Goal: Use online tool/utility: Utilize a website feature to perform a specific function

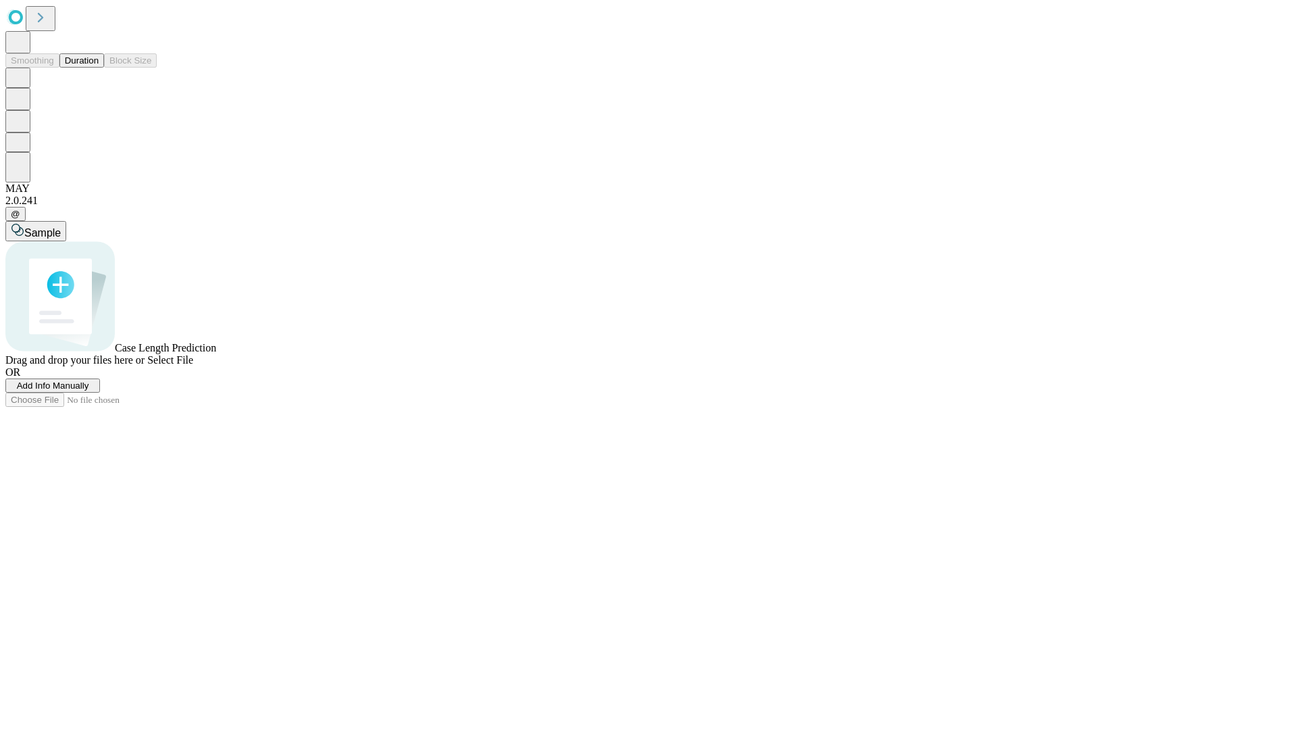
click at [99, 68] on button "Duration" at bounding box center [81, 60] width 45 height 14
click at [89, 391] on span "Add Info Manually" at bounding box center [53, 385] width 72 height 10
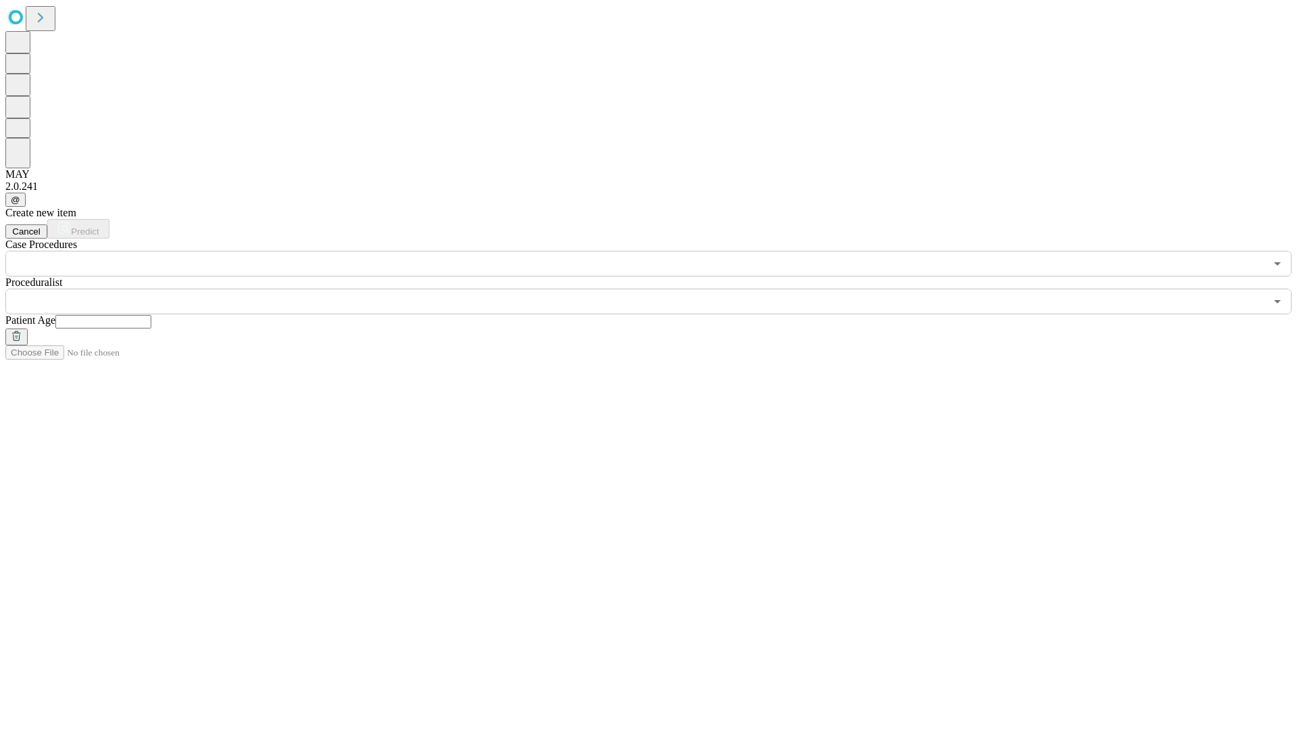
click at [151, 315] on input "text" at bounding box center [103, 322] width 96 height 14
type input "**"
click at [658, 289] on input "text" at bounding box center [635, 302] width 1260 height 26
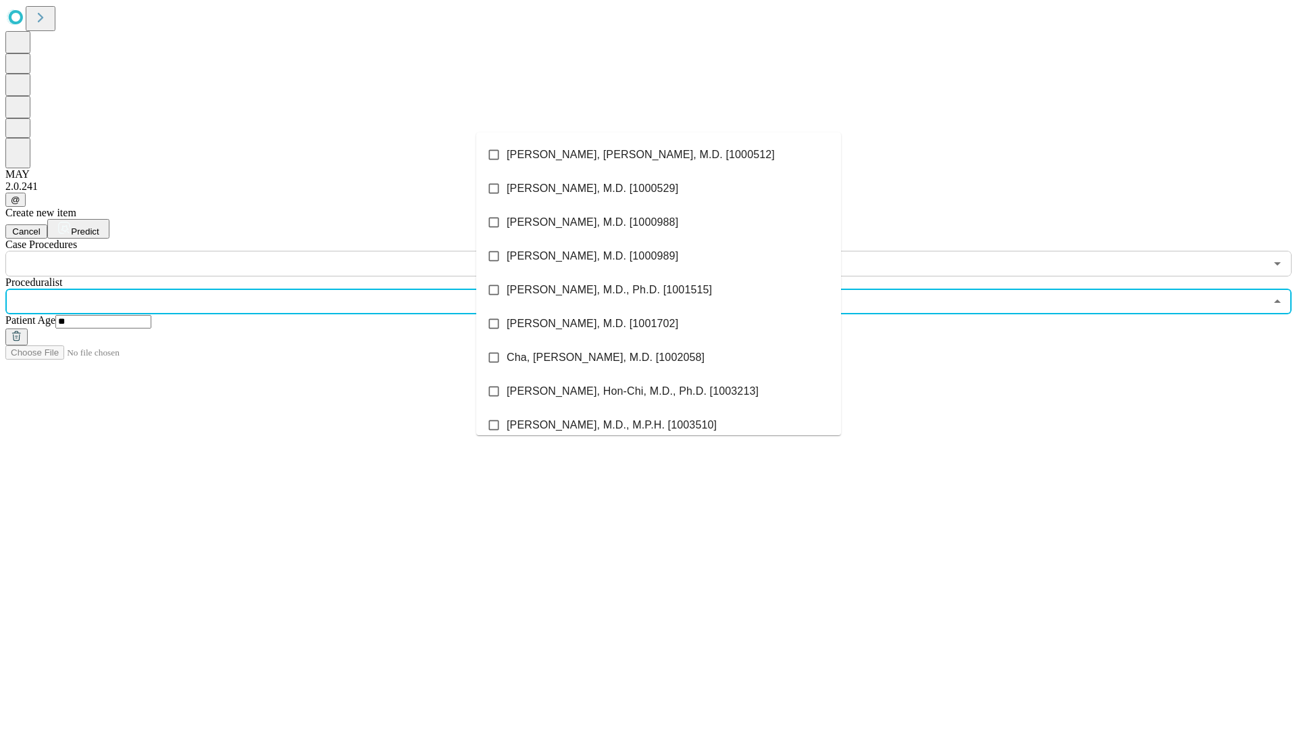
click at [659, 155] on li "[PERSON_NAME], [PERSON_NAME], M.D. [1000512]" at bounding box center [658, 155] width 365 height 34
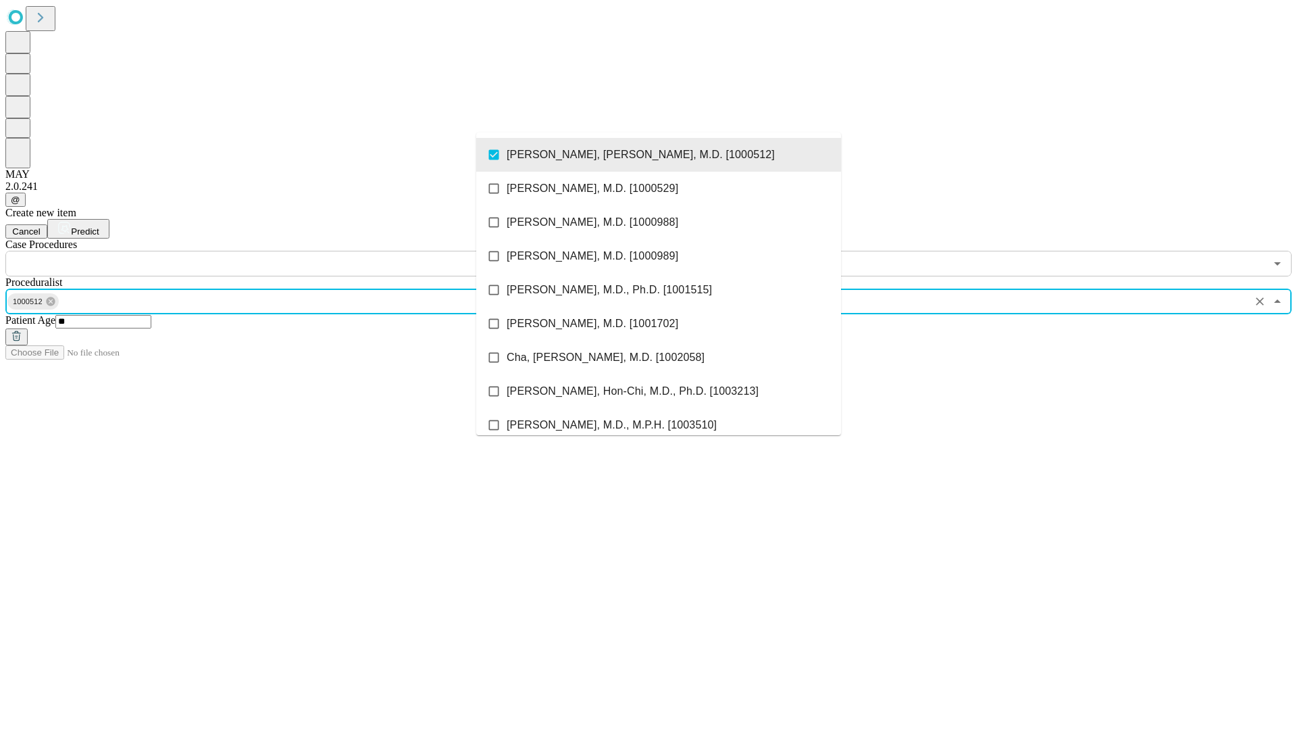
click at [284, 251] on input "text" at bounding box center [635, 264] width 1260 height 26
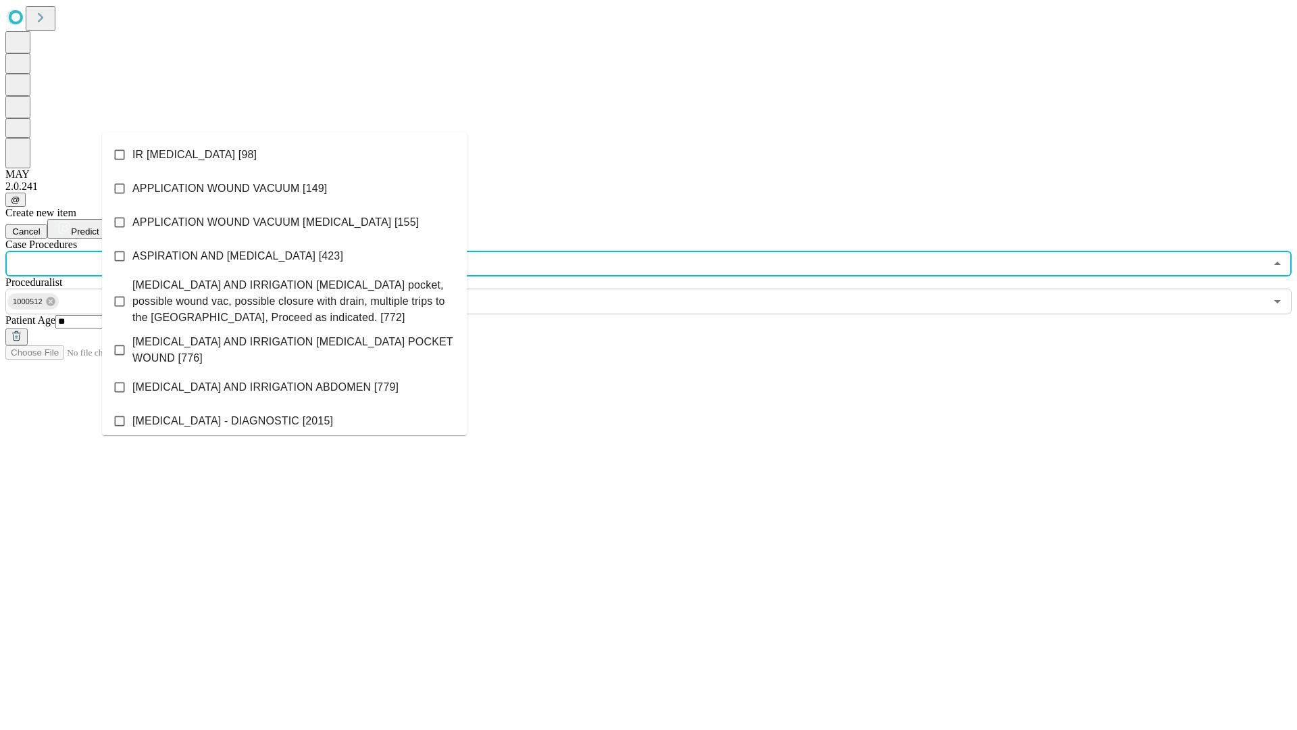
click at [284, 155] on li "IR [MEDICAL_DATA] [98]" at bounding box center [284, 155] width 365 height 34
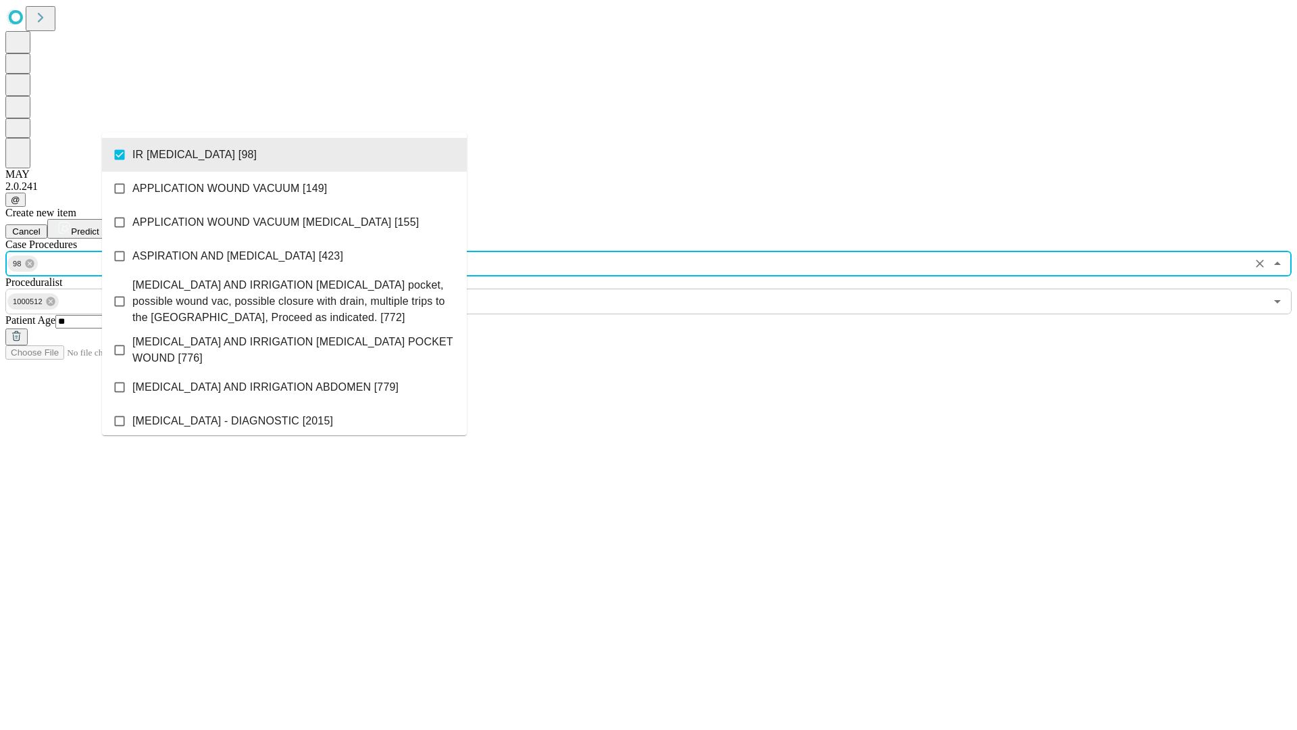
click at [99, 226] on span "Predict" at bounding box center [85, 231] width 28 height 10
